Goal: Complete application form

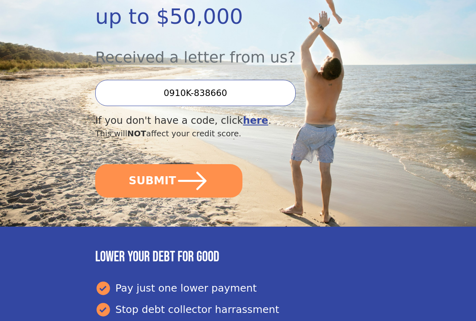
scroll to position [214, 0]
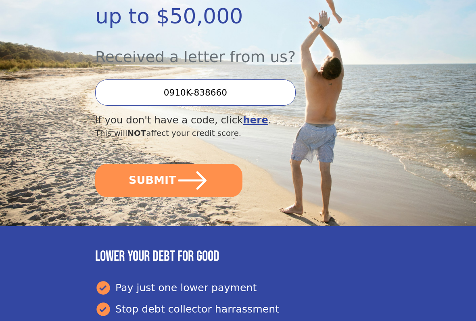
click at [218, 164] on button "SUBMIT" at bounding box center [168, 180] width 147 height 33
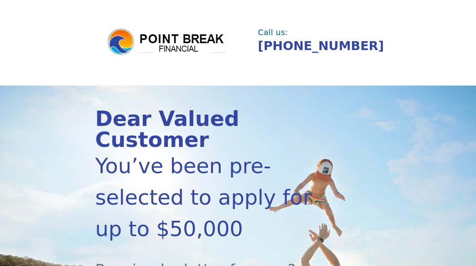
scroll to position [0, 0]
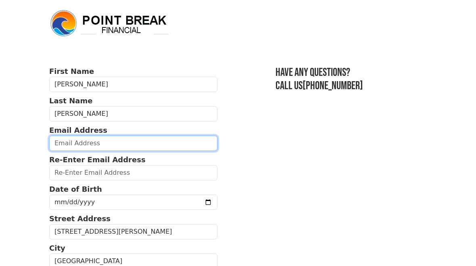
click at [166, 143] on input "email" at bounding box center [133, 143] width 168 height 15
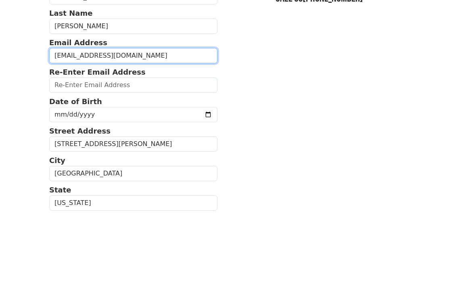
type input "duke.01@hotmail.com"
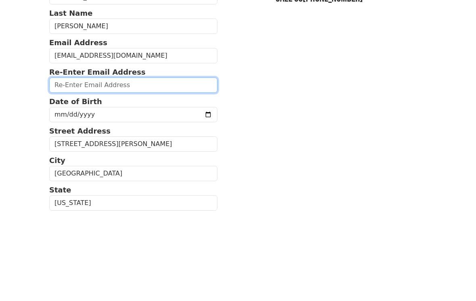
click at [149, 165] on input "email" at bounding box center [133, 172] width 168 height 15
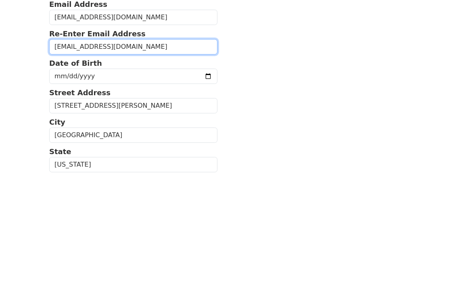
type input "duke.01@hotmail.com"
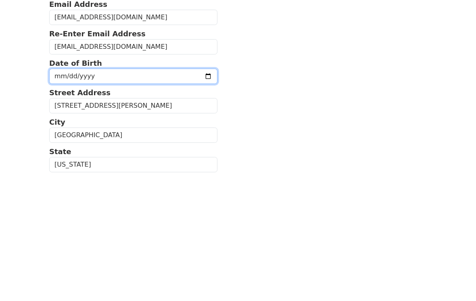
click at [169, 195] on input "date" at bounding box center [133, 202] width 168 height 15
type input "2025-09-17"
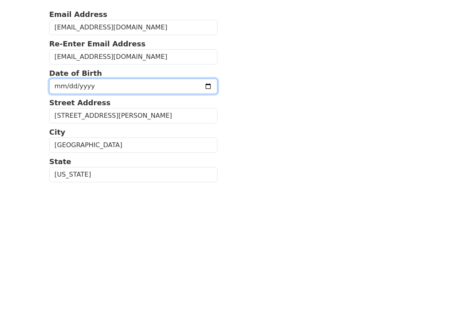
scroll to position [126, 0]
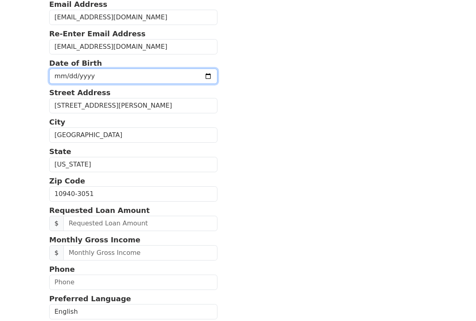
click at [160, 79] on input "2025-09-17" at bounding box center [133, 76] width 168 height 15
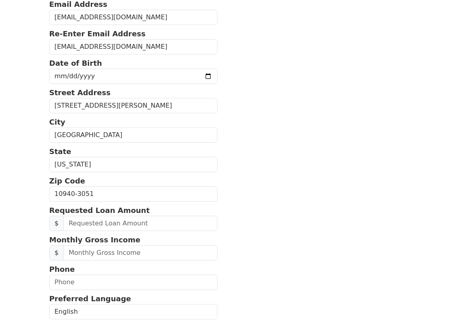
click at [340, 26] on section "First Name Maria Last Name Birriel Email Address duke.01@hotmail.com Re-Enter E…" at bounding box center [238, 194] width 378 height 509
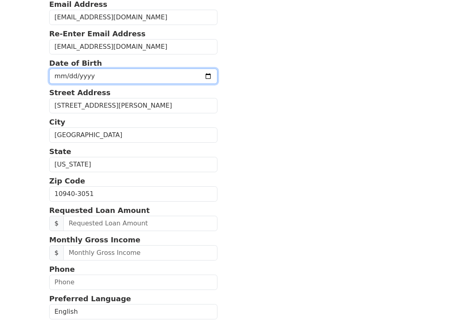
click at [130, 77] on input "2025-09-17" at bounding box center [133, 76] width 168 height 15
click at [142, 77] on input "date" at bounding box center [133, 76] width 168 height 15
type input "2025-09-17"
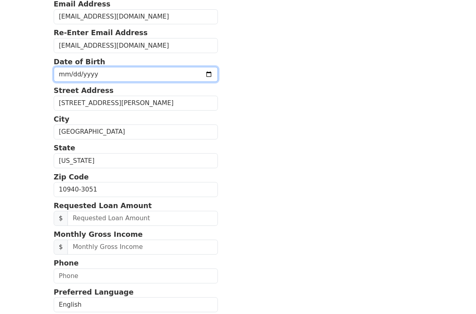
scroll to position [149, 0]
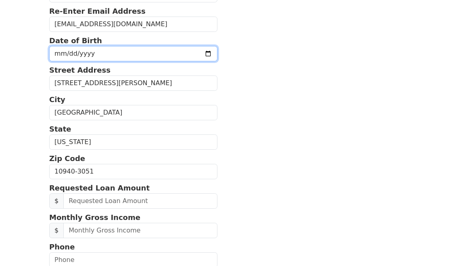
click at [156, 55] on input "date" at bounding box center [133, 53] width 168 height 15
click at [159, 52] on input "date" at bounding box center [133, 53] width 168 height 15
click at [130, 52] on input "1957-07-17" at bounding box center [133, 53] width 168 height 15
type input "1957-04-17"
type input "1957-07-22"
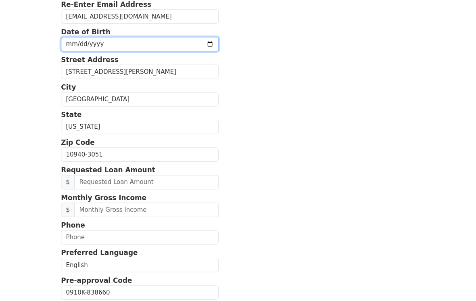
scroll to position [155, 0]
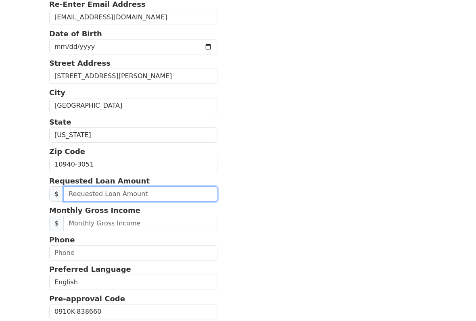
click at [175, 195] on input "text" at bounding box center [140, 193] width 154 height 15
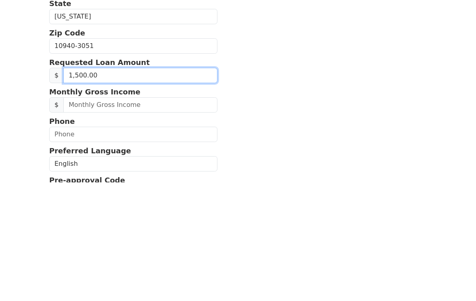
type input "15,000.00"
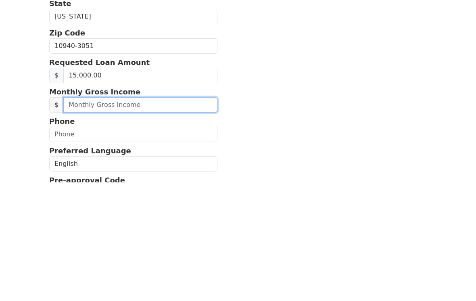
click at [145, 216] on input "text" at bounding box center [140, 223] width 154 height 15
type input "2,014.00"
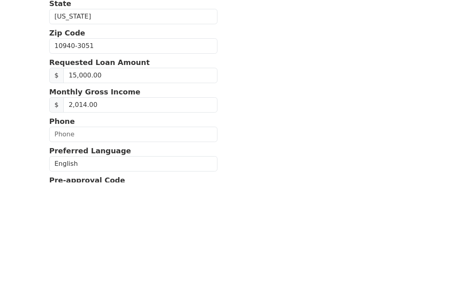
scroll to position [274, 0]
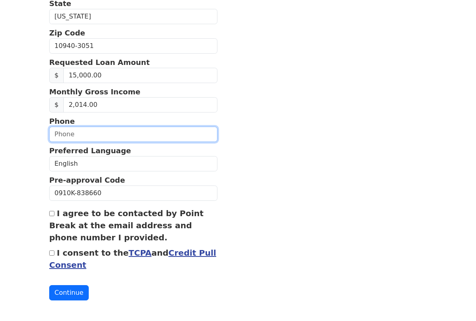
click at [165, 137] on input "text" at bounding box center [133, 134] width 168 height 15
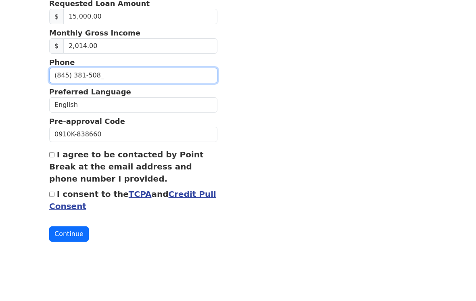
type input "(845) 381-5081"
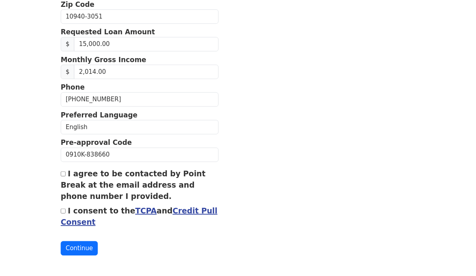
scroll to position [302, 0]
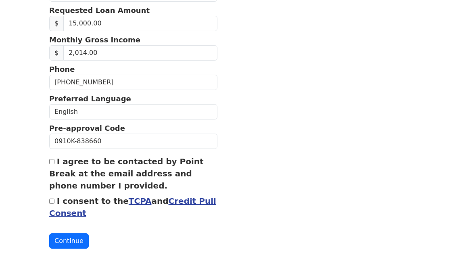
click at [52, 163] on input "I agree to be contacted by Point Break at the email address and phone number I …" at bounding box center [51, 161] width 5 height 5
checkbox input "true"
click at [50, 204] on input "I consent to the TCPA and Credit Pull Consent" at bounding box center [51, 201] width 5 height 5
checkbox input "true"
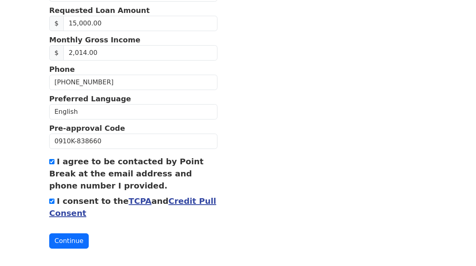
click at [81, 241] on button "Continue" at bounding box center [69, 240] width 40 height 15
